Goal: Task Accomplishment & Management: Manage account settings

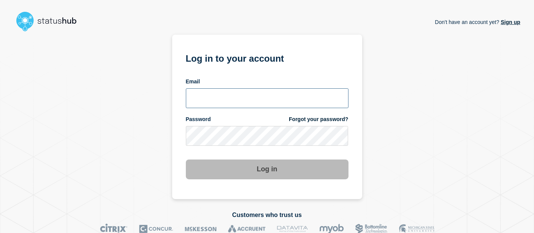
type input "[PERSON_NAME][EMAIL_ADDRESS][PERSON_NAME][DOMAIN_NAME]"
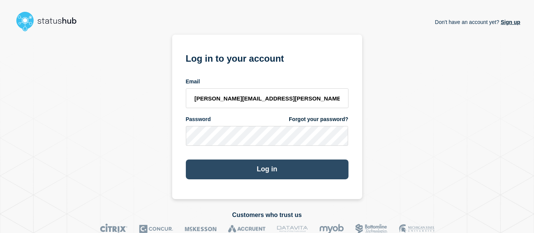
click at [222, 173] on button "Log in" at bounding box center [267, 169] width 163 height 20
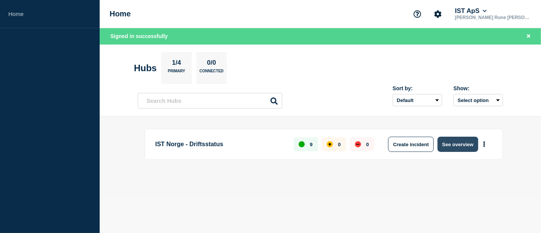
click at [445, 144] on button "See overview" at bounding box center [457, 143] width 40 height 15
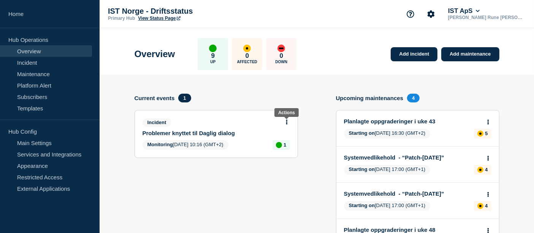
click at [287, 121] on icon at bounding box center [287, 121] width 2 height 5
click at [287, 149] on link "Update incident" at bounding box center [286, 150] width 37 height 6
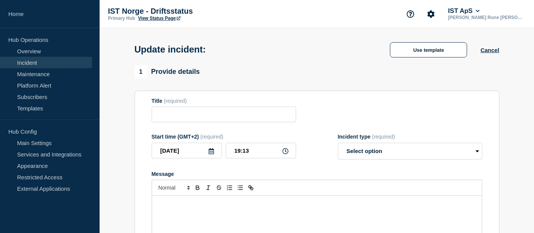
type input "Problemer knyttet til Daglig dialog"
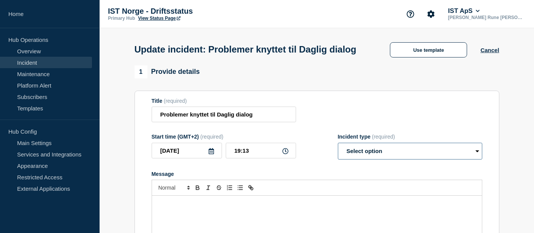
click at [376, 159] on select "Select option Investigating Identified Monitoring Resolved" at bounding box center [410, 151] width 144 height 17
select select "resolved"
click at [338, 157] on select "Select option Investigating Identified Monitoring Resolved" at bounding box center [410, 151] width 144 height 17
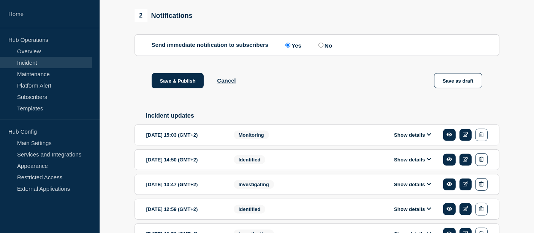
scroll to position [303, 0]
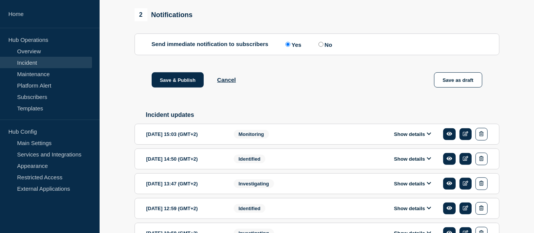
click at [323, 48] on label "No" at bounding box center [325, 44] width 16 height 7
click at [323, 47] on input "No" at bounding box center [321, 44] width 5 height 5
radio input "true"
radio input "false"
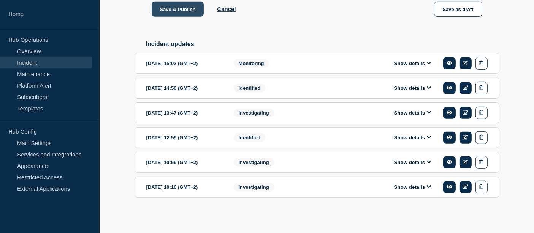
click at [179, 15] on button "Save & Publish" at bounding box center [178, 9] width 52 height 15
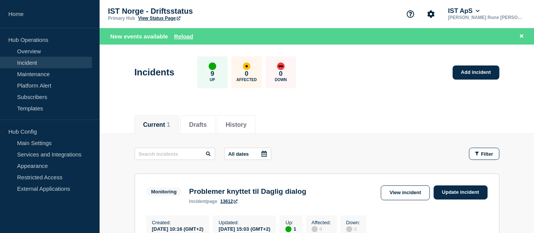
click at [166, 18] on link "View Status Page" at bounding box center [159, 18] width 42 height 5
